Goal: Information Seeking & Learning: Find specific fact

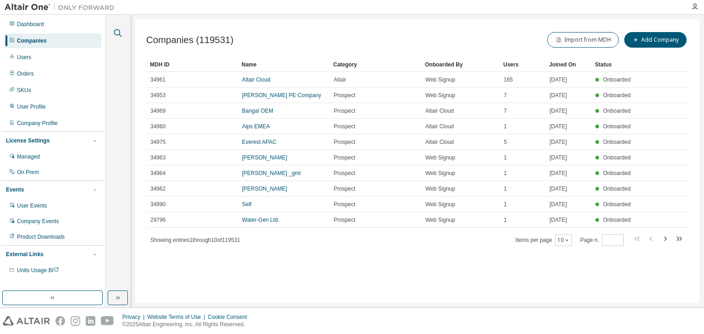
click at [116, 33] on icon "button" at bounding box center [117, 32] width 11 height 11
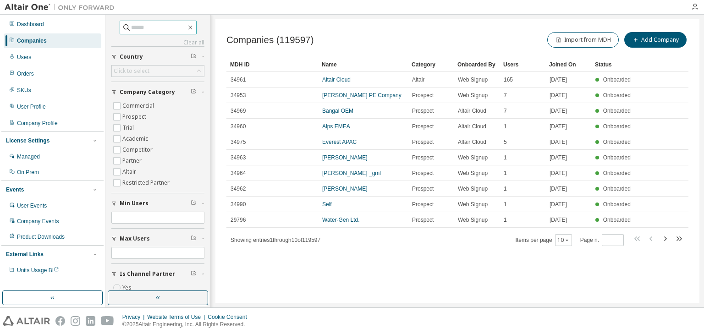
click at [145, 24] on input "text" at bounding box center [158, 27] width 55 height 9
paste input "**********"
type input "**********"
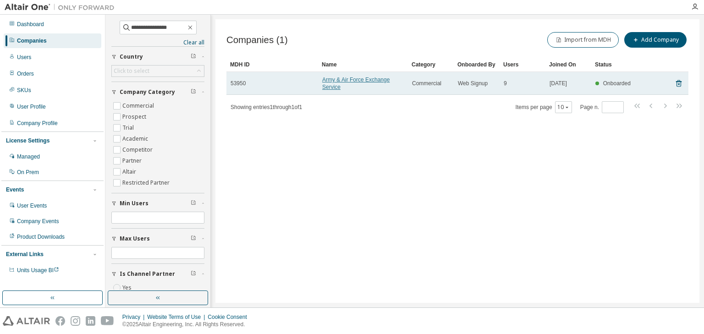
click at [355, 81] on link "Army & Air Force Exchange Service" at bounding box center [355, 83] width 67 height 14
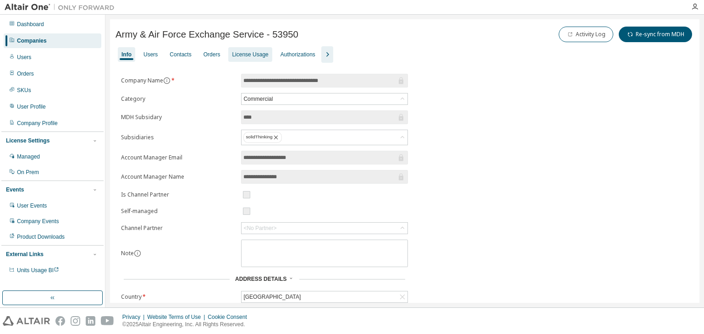
click at [246, 53] on div "License Usage" at bounding box center [250, 54] width 36 height 7
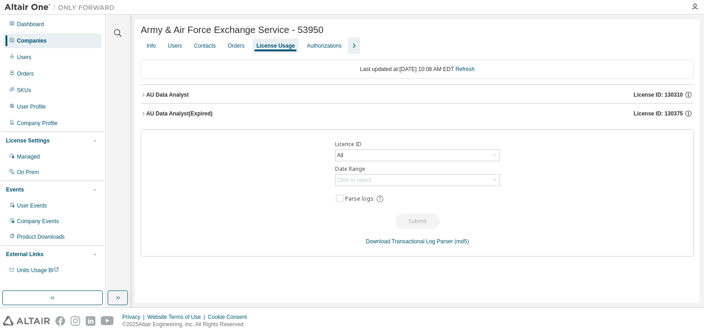
click at [142, 114] on icon "button" at bounding box center [143, 113] width 5 height 5
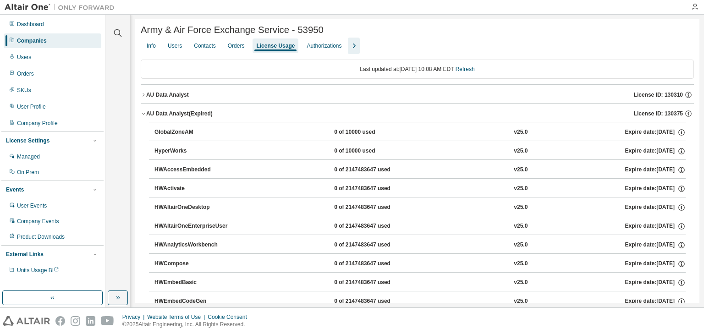
click at [142, 96] on icon "button" at bounding box center [143, 94] width 5 height 5
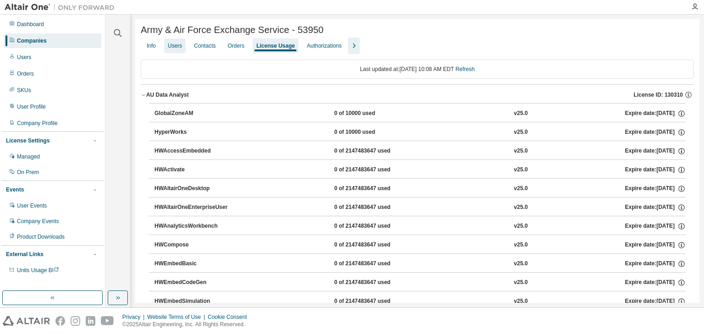
click at [178, 48] on div "Users" at bounding box center [175, 45] width 14 height 7
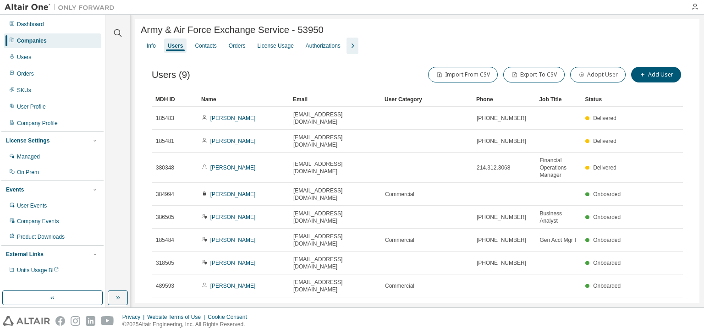
click at [356, 44] on icon "button" at bounding box center [352, 45] width 11 height 11
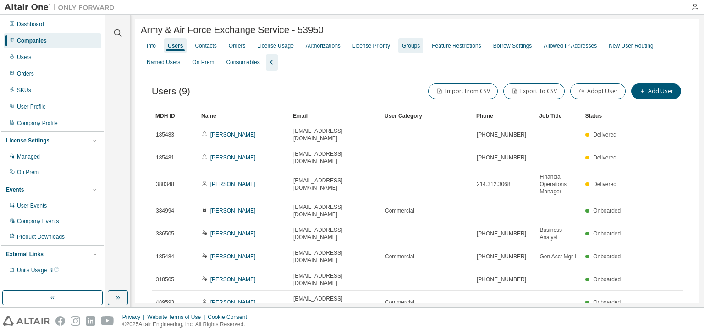
click at [412, 49] on div "Groups" at bounding box center [411, 45] width 18 height 7
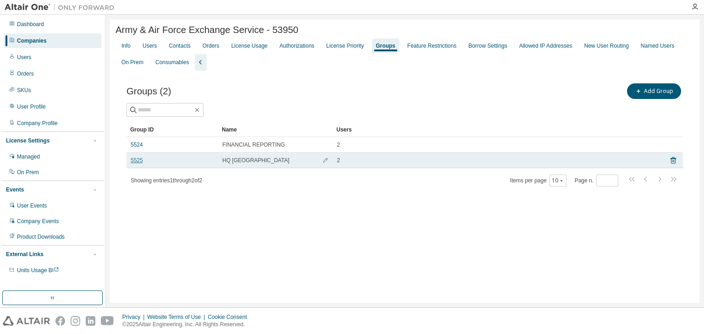
click at [136, 161] on link "5525" at bounding box center [137, 160] width 12 height 7
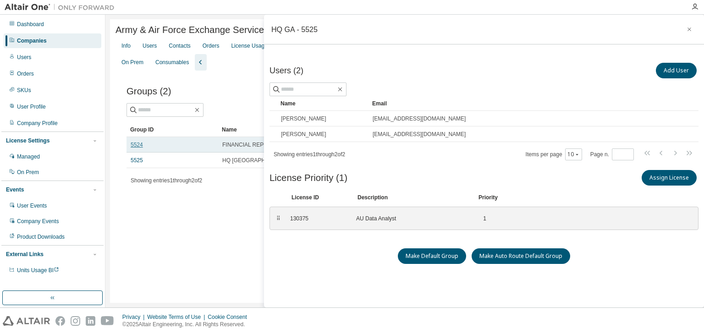
click at [139, 143] on link "5524" at bounding box center [137, 144] width 12 height 7
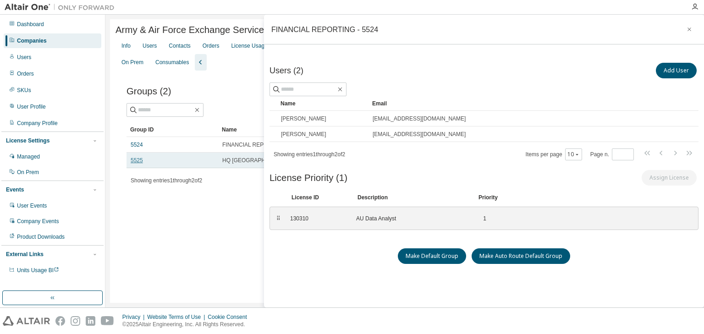
click at [139, 161] on link "5525" at bounding box center [137, 160] width 12 height 7
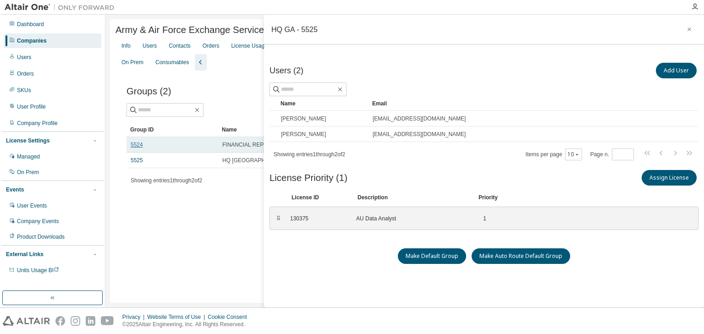
click at [137, 148] on link "5524" at bounding box center [137, 144] width 12 height 7
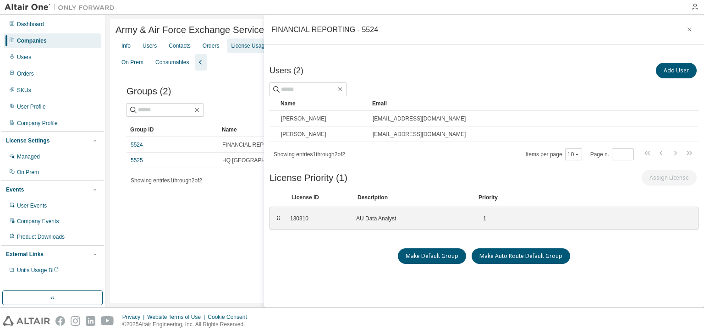
click at [235, 48] on div "License Usage" at bounding box center [249, 45] width 36 height 7
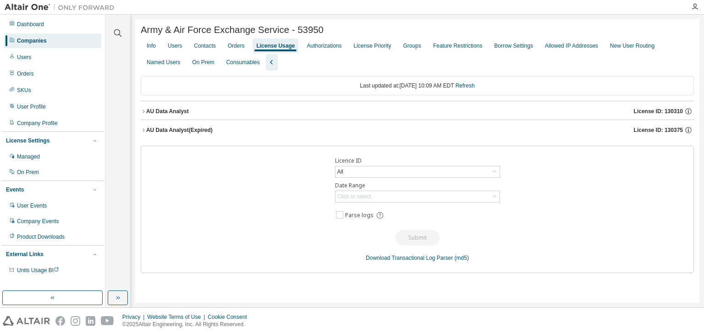
click at [142, 113] on icon "button" at bounding box center [143, 111] width 5 height 5
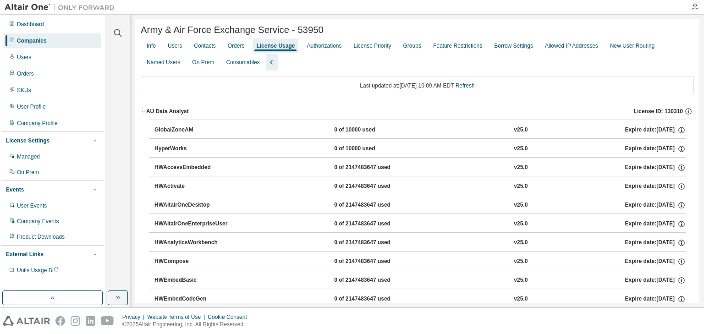
click at [142, 113] on icon "button" at bounding box center [143, 111] width 5 height 5
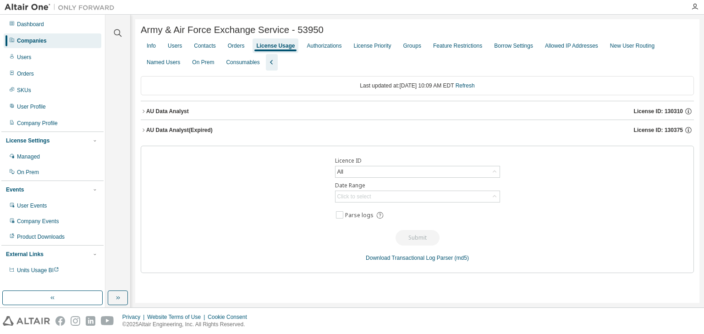
click at [145, 114] on icon "button" at bounding box center [143, 111] width 5 height 5
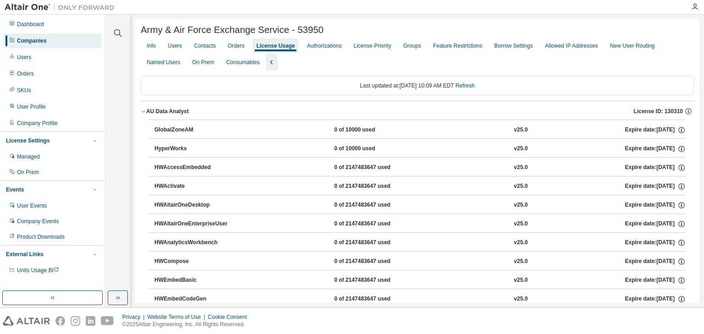
click at [145, 114] on icon "button" at bounding box center [143, 111] width 5 height 5
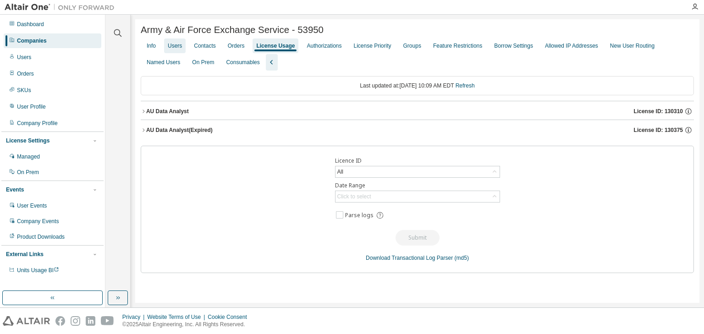
click at [171, 48] on div "Users" at bounding box center [175, 45] width 14 height 7
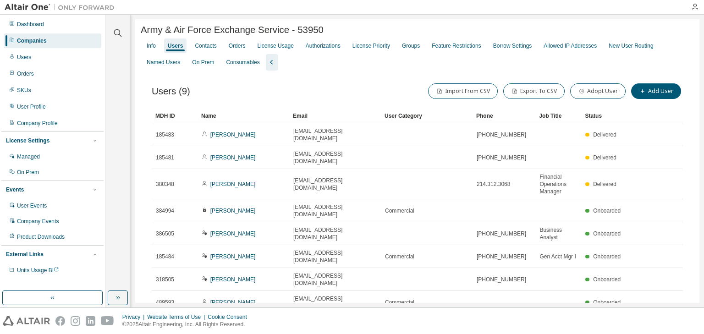
click at [254, 118] on div "Name" at bounding box center [243, 116] width 84 height 15
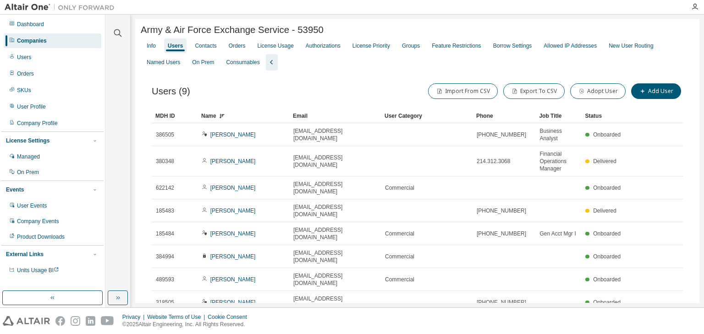
click at [254, 118] on div "Name" at bounding box center [243, 116] width 84 height 15
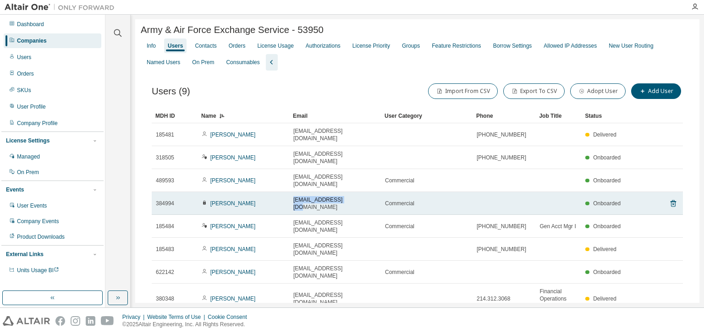
drag, startPoint x: 347, startPoint y: 180, endPoint x: 292, endPoint y: 178, distance: 55.0
click at [292, 192] on td "[EMAIL_ADDRESS][DOMAIN_NAME]" at bounding box center [335, 203] width 92 height 23
copy span "[EMAIL_ADDRESS][DOMAIN_NAME]"
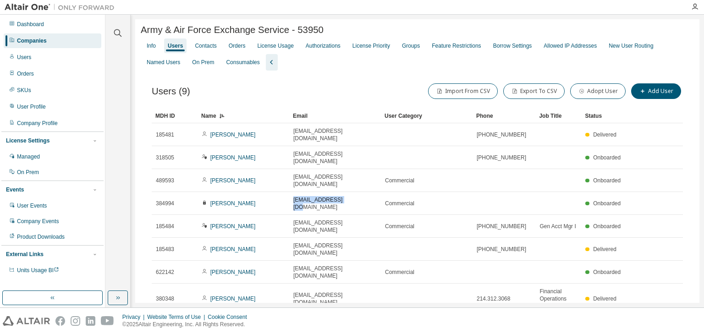
click at [188, 298] on div "MDH ID Name Email User Category Phone Job Title Status 185481 [PERSON_NAME] [PE…" at bounding box center [417, 232] width 531 height 247
drag, startPoint x: 350, startPoint y: 283, endPoint x: 287, endPoint y: 280, distance: 63.3
click at [287, 314] on tr "386505 [PERSON_NAME] [EMAIL_ADDRESS][DOMAIN_NAME] [PHONE_NUMBER] Business Analy…" at bounding box center [417, 325] width 531 height 23
copy tr "[EMAIL_ADDRESS][DOMAIN_NAME]"
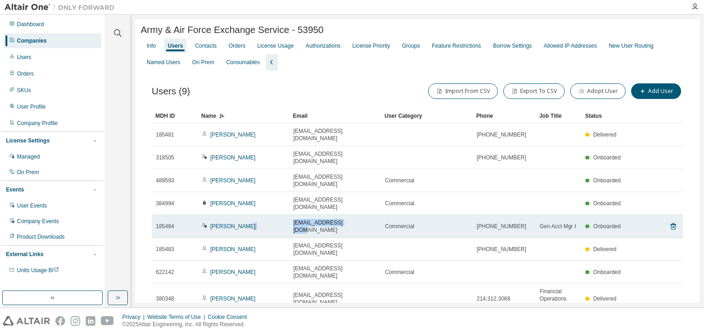
drag, startPoint x: 352, startPoint y: 200, endPoint x: 288, endPoint y: 198, distance: 64.1
click at [288, 215] on tr "185484 [PERSON_NAME] [EMAIL_ADDRESS][DOMAIN_NAME] Commercial [PHONE_NUMBER] Gen…" at bounding box center [417, 226] width 531 height 23
copy tr "[EMAIL_ADDRESS][DOMAIN_NAME]"
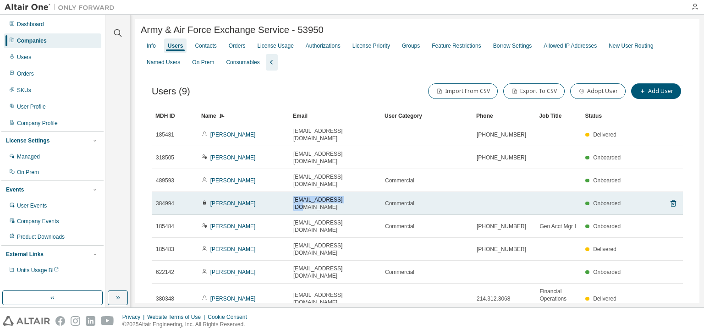
drag, startPoint x: 350, startPoint y: 181, endPoint x: 292, endPoint y: 183, distance: 58.6
click at [292, 192] on td "[EMAIL_ADDRESS][DOMAIN_NAME]" at bounding box center [335, 203] width 92 height 23
copy span "[EMAIL_ADDRESS][DOMAIN_NAME]"
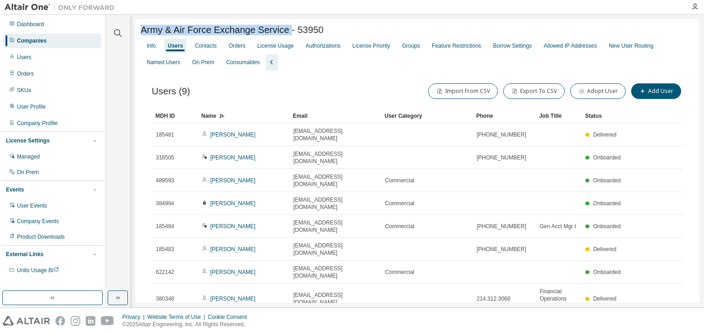
drag, startPoint x: 294, startPoint y: 30, endPoint x: 141, endPoint y: 29, distance: 153.5
click at [141, 29] on span "Army & Air Force Exchange Service - 53950" at bounding box center [232, 30] width 183 height 11
copy span "Army & Air Force Exchange Service"
click at [284, 48] on div "License Usage" at bounding box center [275, 45] width 36 height 7
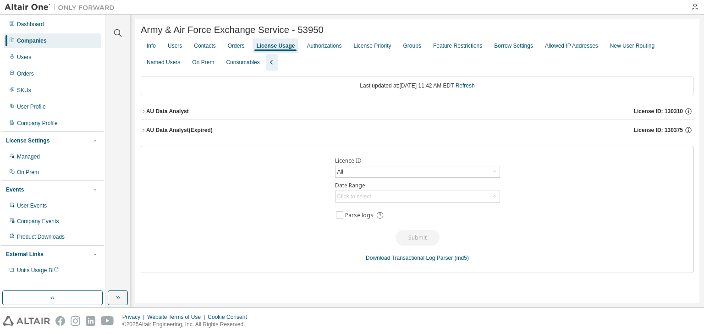
click at [147, 115] on div "AU Data Analyst" at bounding box center [167, 111] width 43 height 7
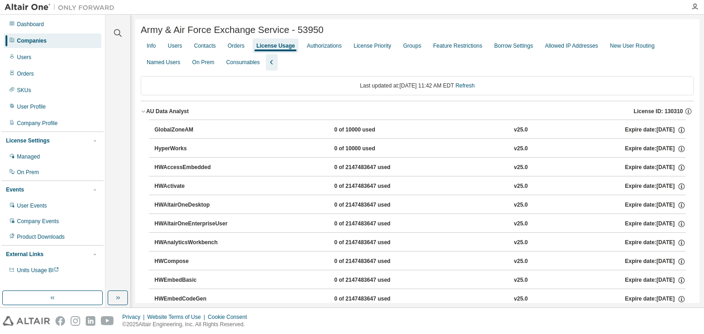
click at [141, 114] on icon "button" at bounding box center [143, 111] width 5 height 5
